Goal: Information Seeking & Learning: Learn about a topic

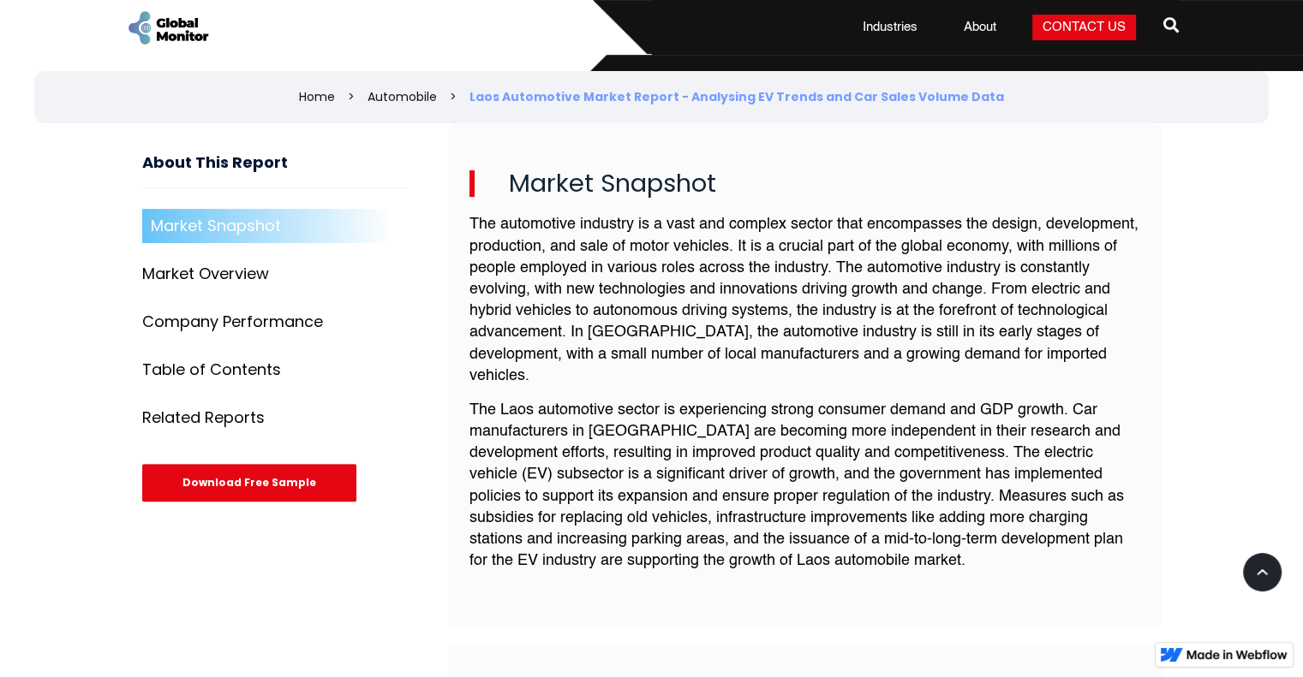
scroll to position [551, 0]
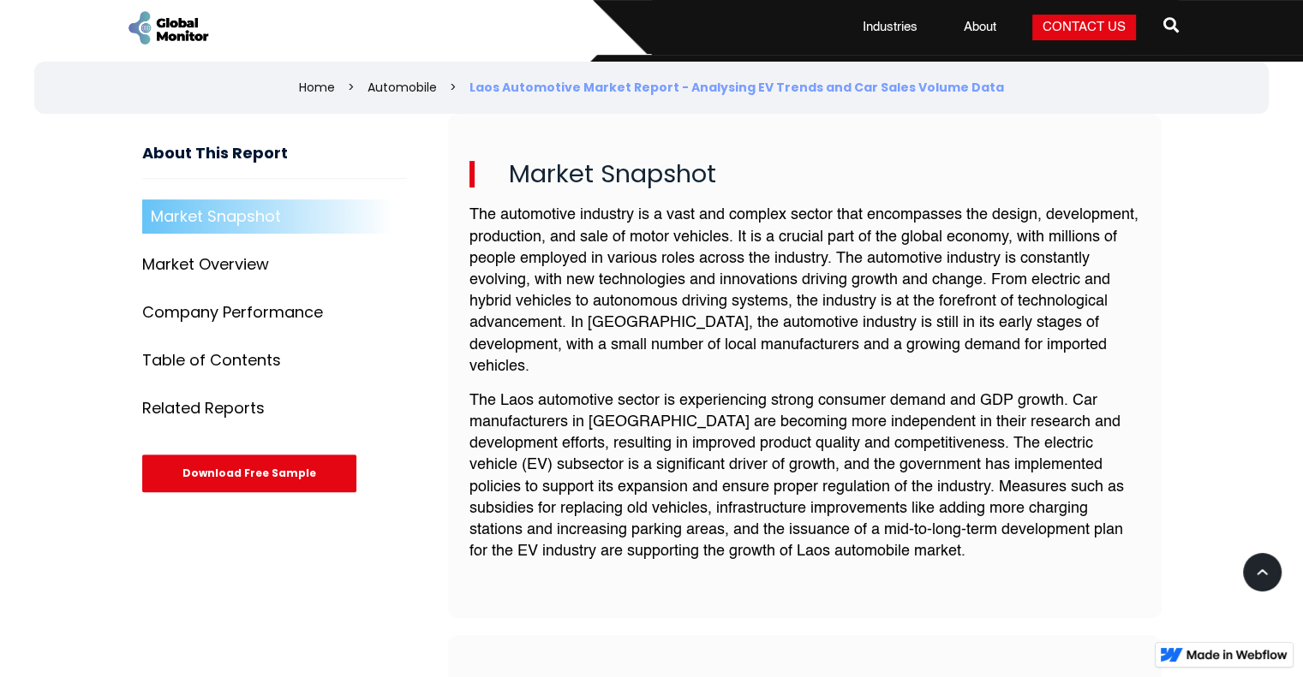
click at [259, 281] on div "Market Snapshot Market Overview [PERSON_NAME] 5 Market Segmentation Company Per…" at bounding box center [274, 313] width 265 height 226
click at [240, 260] on div "Market Overview" at bounding box center [205, 264] width 127 height 17
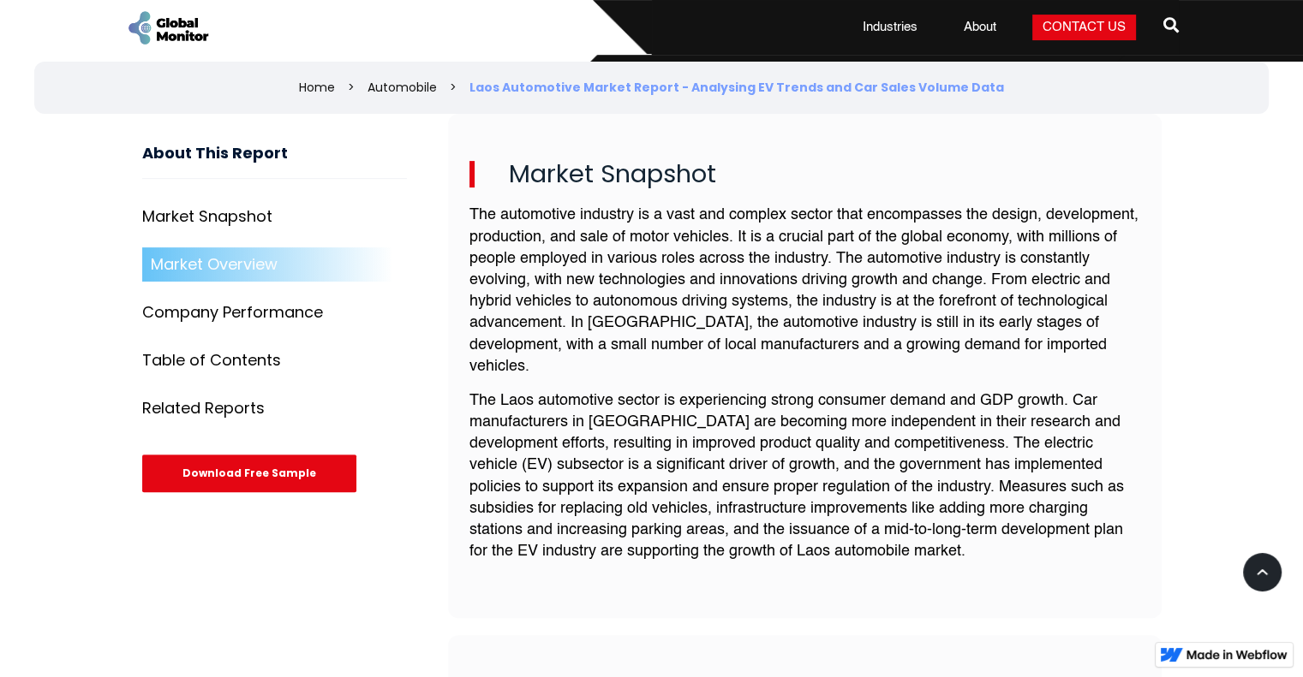
scroll to position [1194, 0]
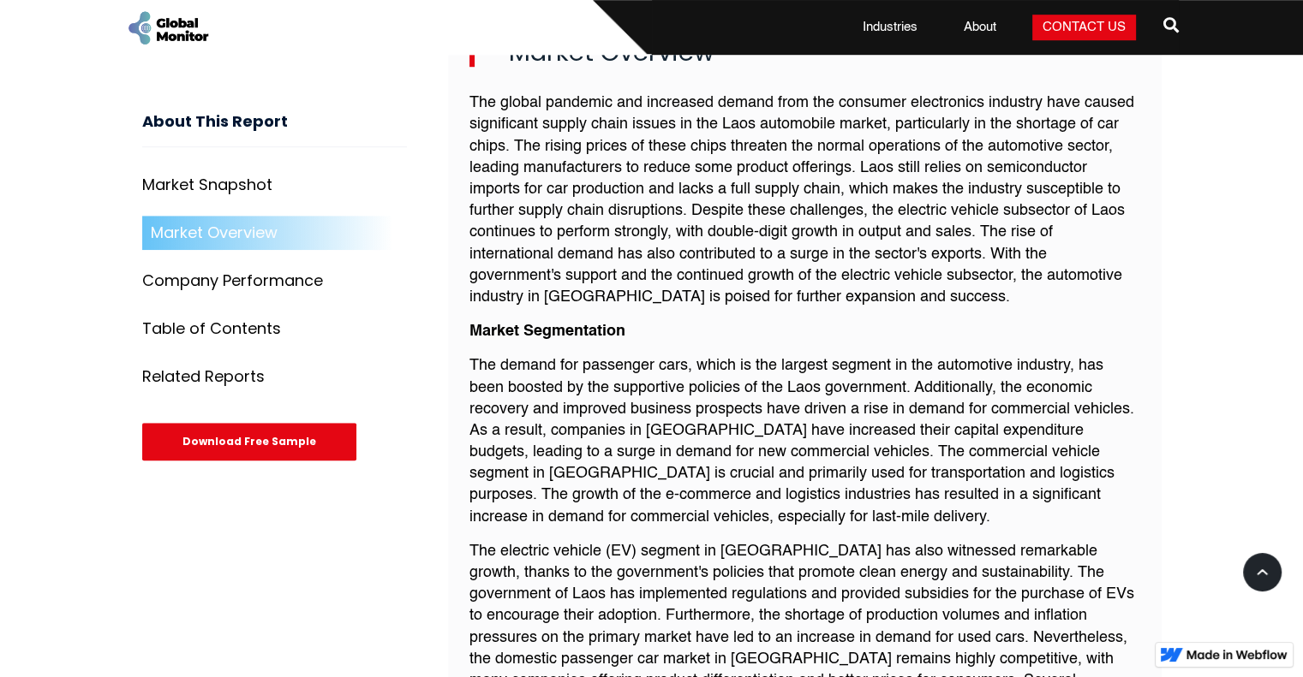
click at [248, 295] on link "Company Performance" at bounding box center [274, 282] width 265 height 34
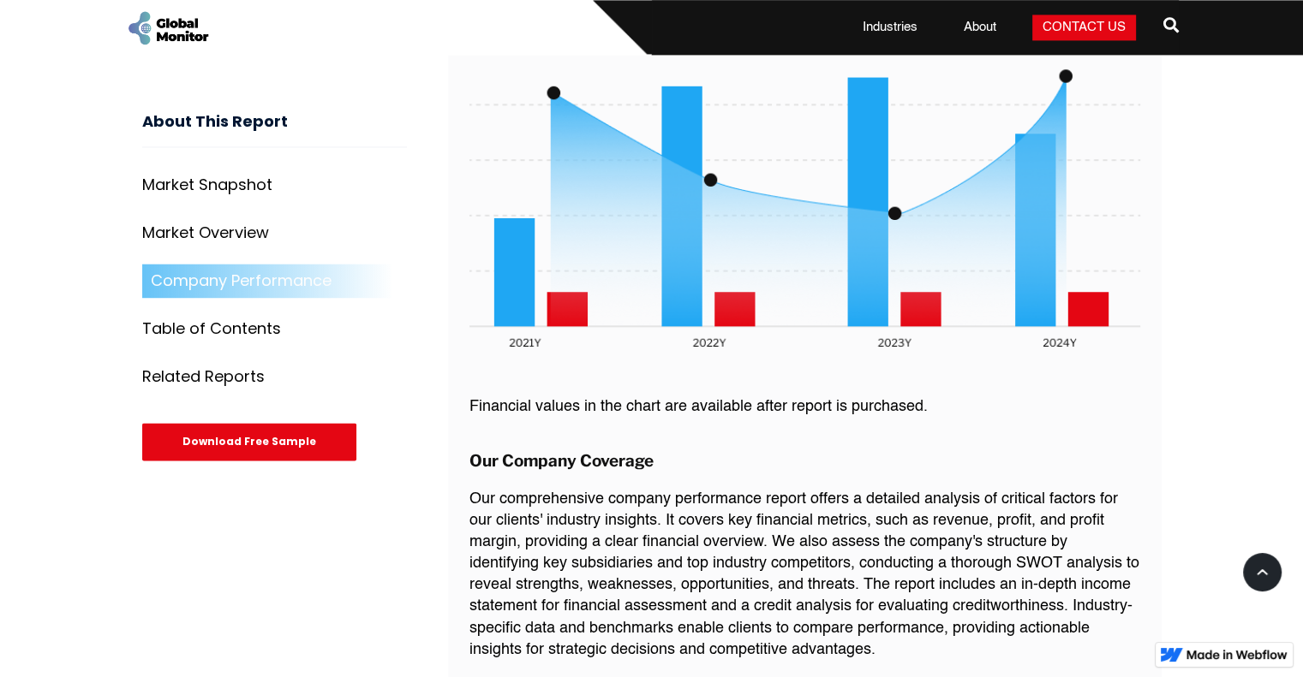
scroll to position [2561, 0]
click at [253, 329] on div "Table of Contents" at bounding box center [211, 329] width 139 height 17
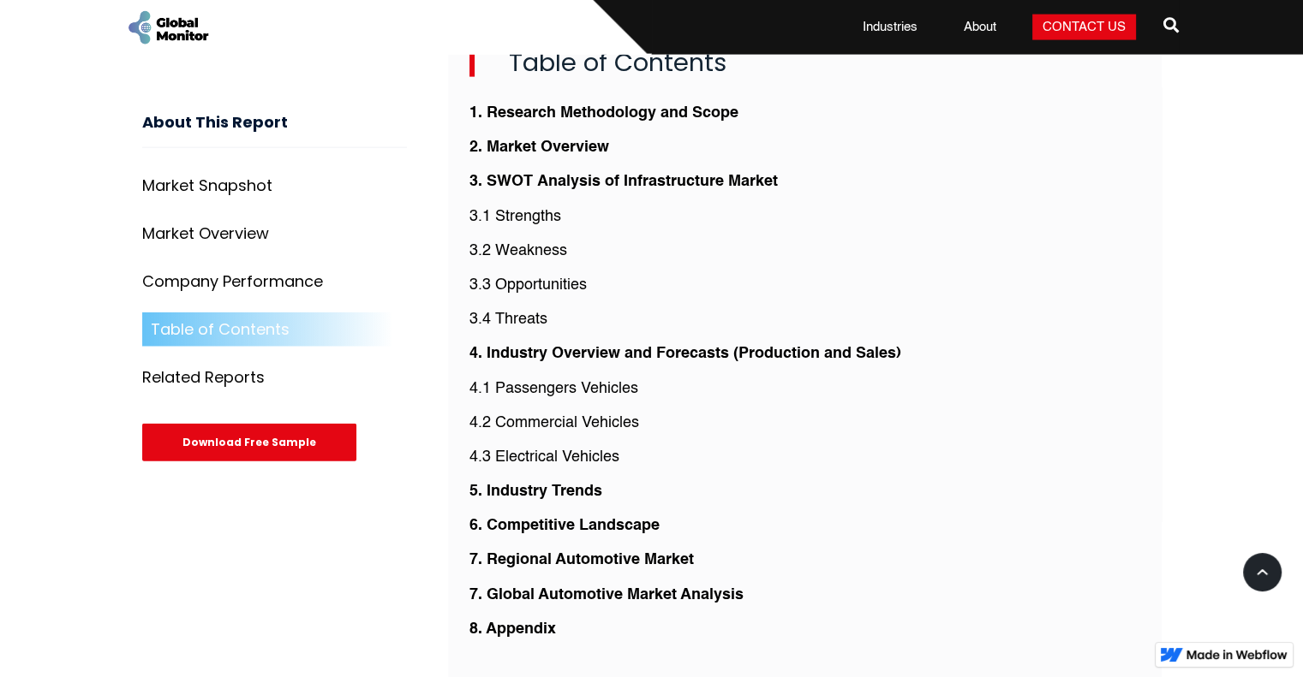
click at [216, 376] on div "Related Reports" at bounding box center [203, 377] width 122 height 17
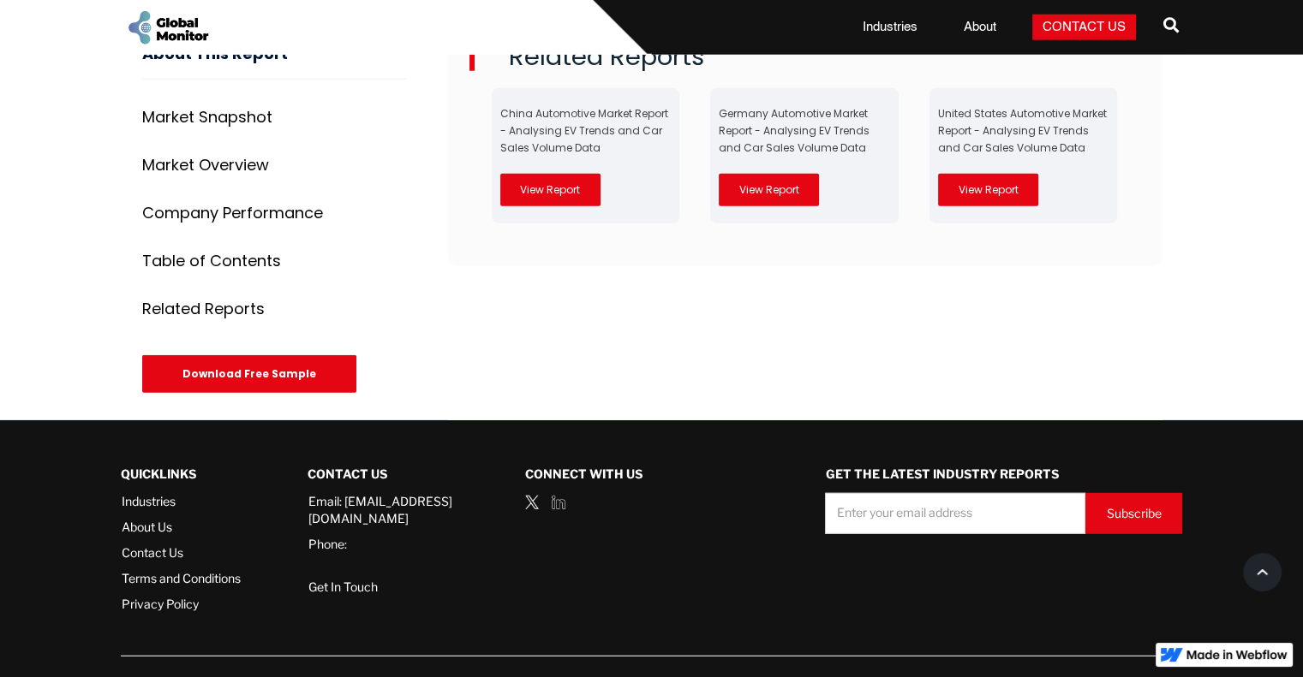
click at [253, 301] on div "Related Reports" at bounding box center [203, 309] width 122 height 17
